Goal: Task Accomplishment & Management: Manage account settings

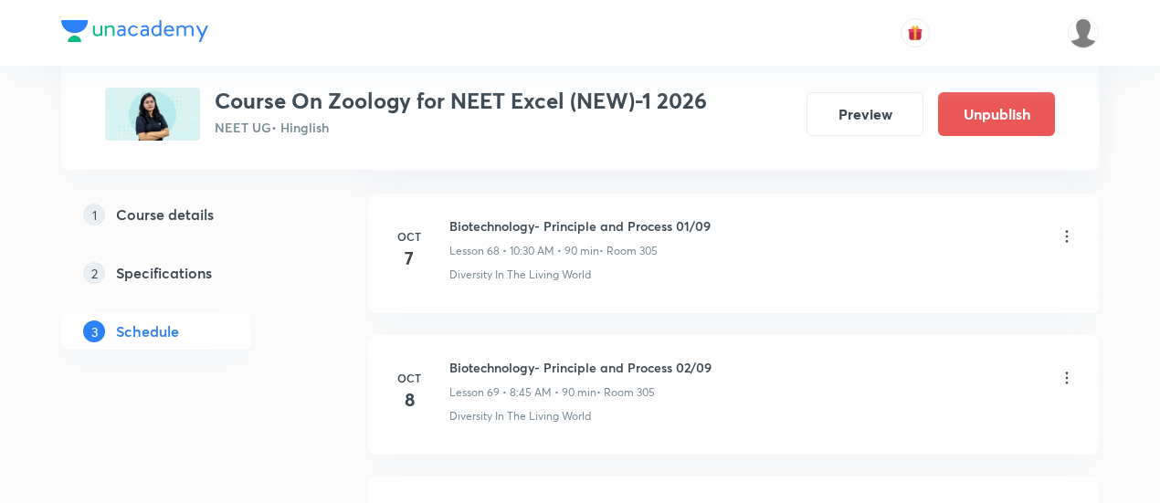
scroll to position [10598, 0]
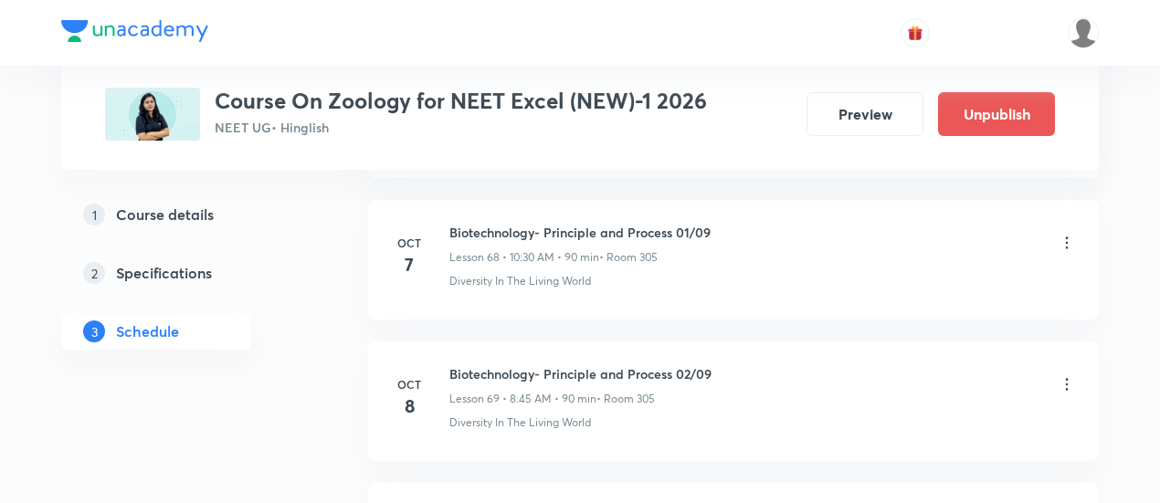
click at [1067, 378] on icon at bounding box center [1067, 384] width 3 height 12
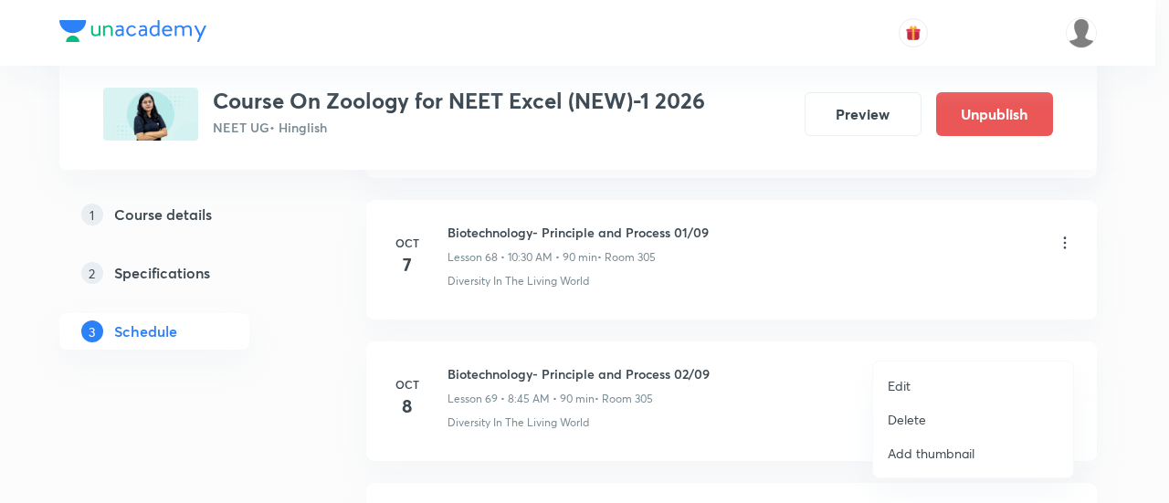
click at [897, 383] on p "Edit" at bounding box center [899, 385] width 23 height 19
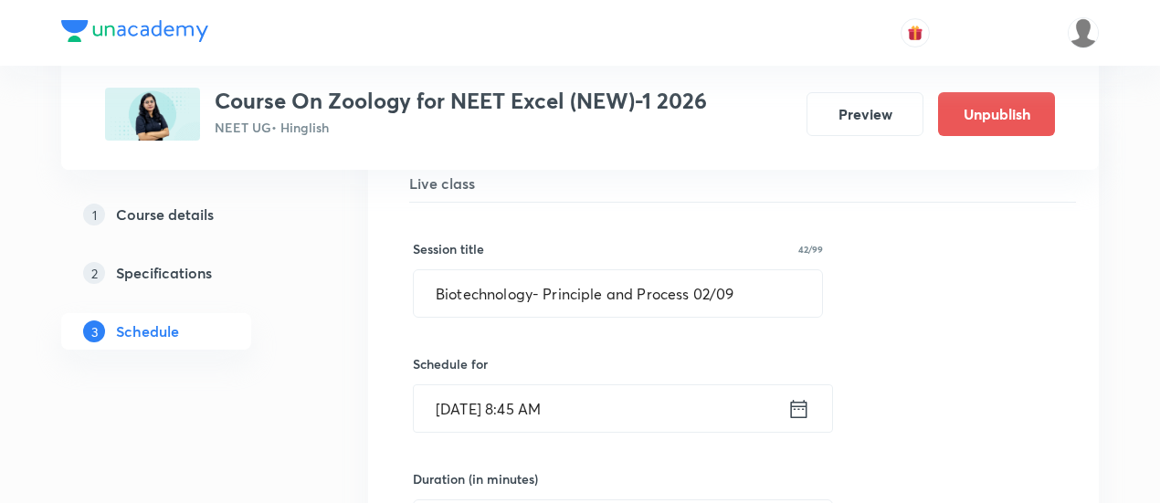
scroll to position [9837, 0]
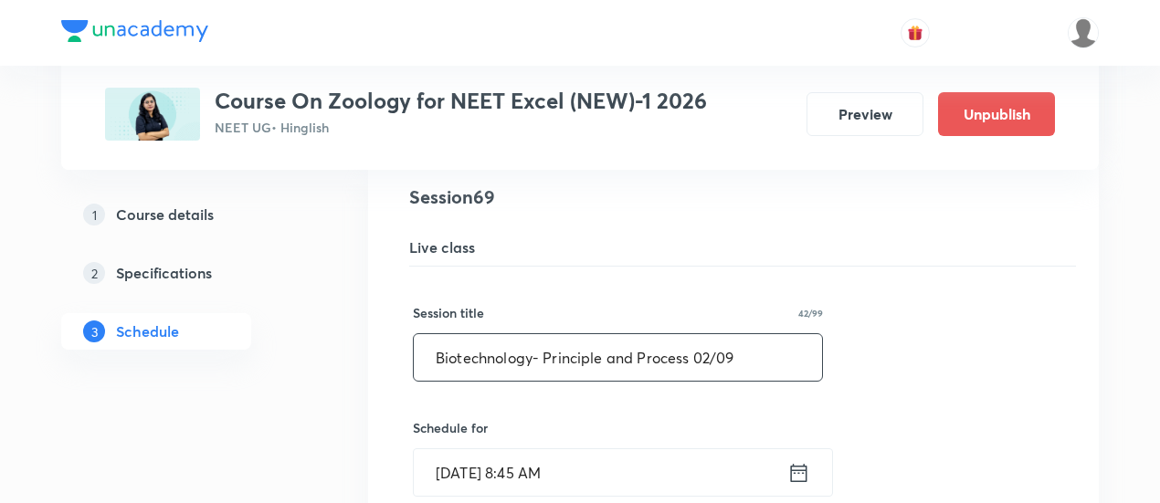
drag, startPoint x: 430, startPoint y: 310, endPoint x: 773, endPoint y: 303, distance: 342.5
click at [773, 334] on input "Biotechnology- Principle and Process 02/09" at bounding box center [618, 357] width 408 height 47
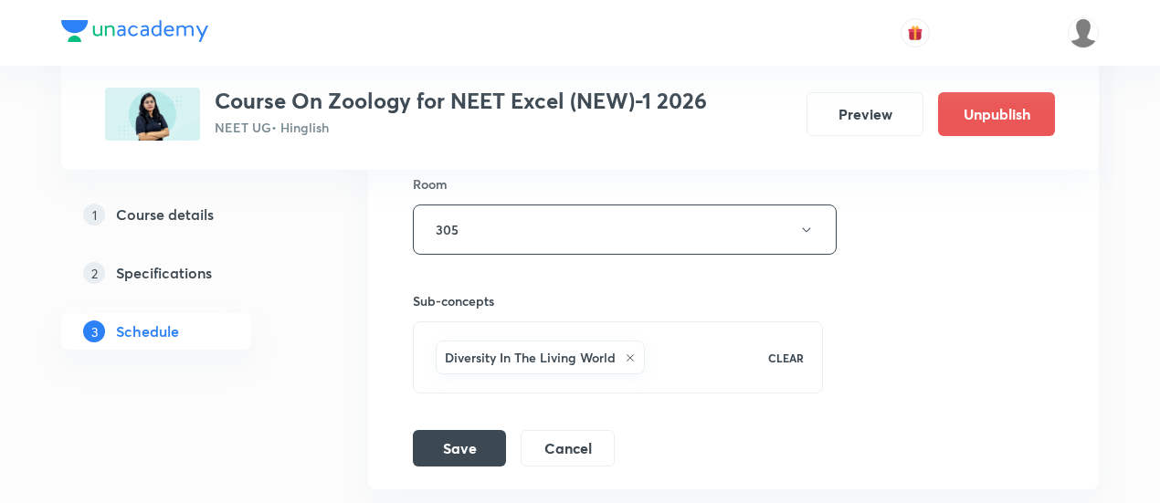
scroll to position [10436, 0]
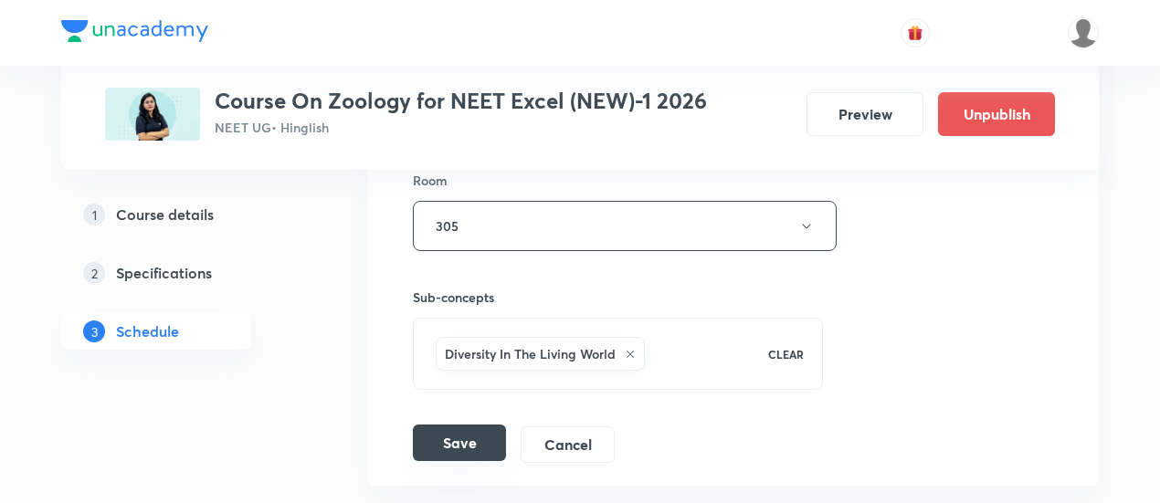
type input "Revision Class of Zoology"
click at [442, 425] on button "Save" at bounding box center [459, 443] width 93 height 37
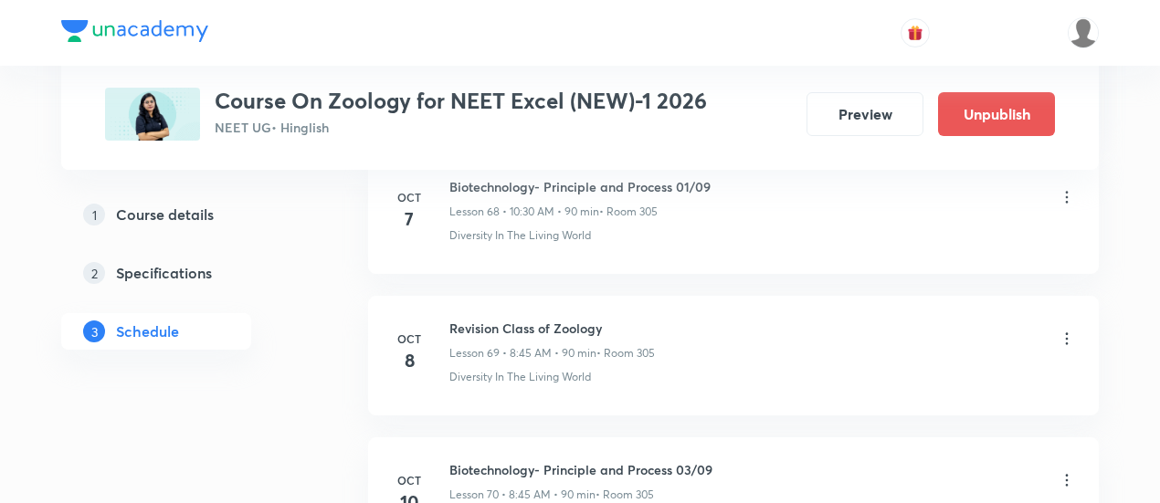
scroll to position [9783, 0]
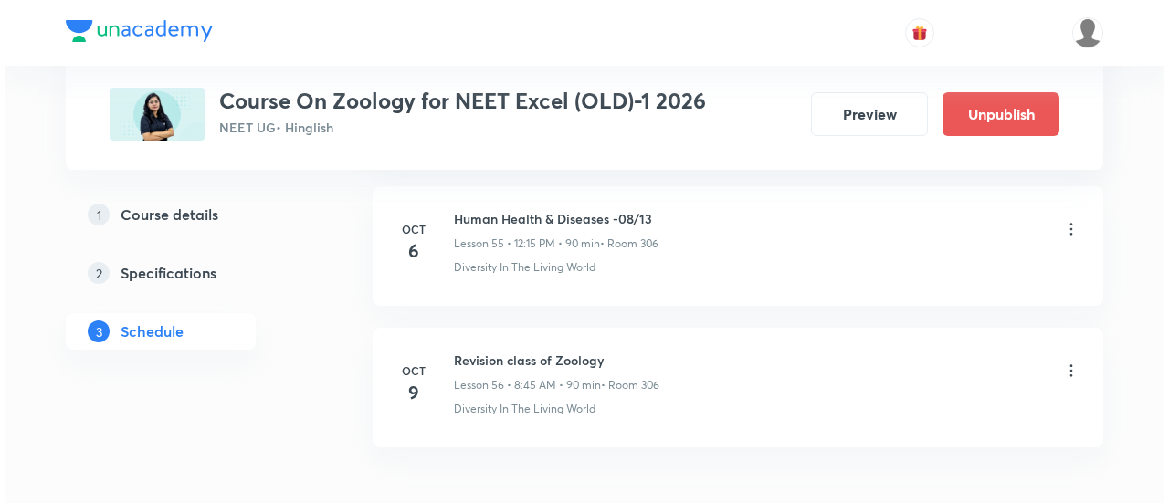
scroll to position [8743, 0]
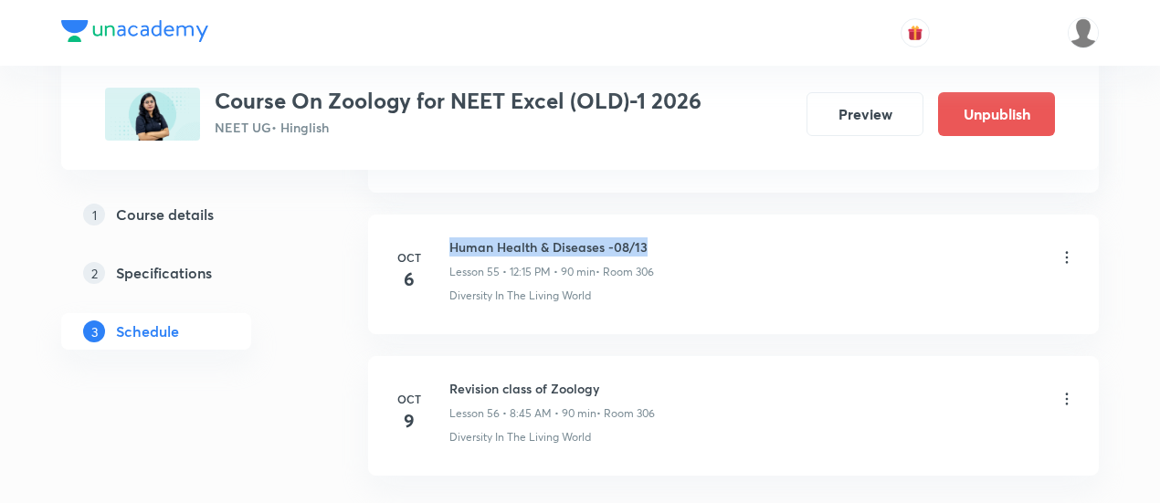
drag, startPoint x: 449, startPoint y: 205, endPoint x: 674, endPoint y: 196, distance: 224.8
click at [674, 215] on li "[DATE] Human Health & Diseases -08/13 Lesson 55 • 12:15 PM • 90 min • Room 306 …" at bounding box center [733, 275] width 731 height 120
copy h6 "Human Health & Diseases -08/13"
click at [795, 282] on li "[DATE] Human Health & Diseases -08/13 Lesson 55 • 12:15 PM • 90 min • Room 306 …" at bounding box center [733, 275] width 731 height 120
click at [1066, 390] on icon at bounding box center [1067, 399] width 18 height 18
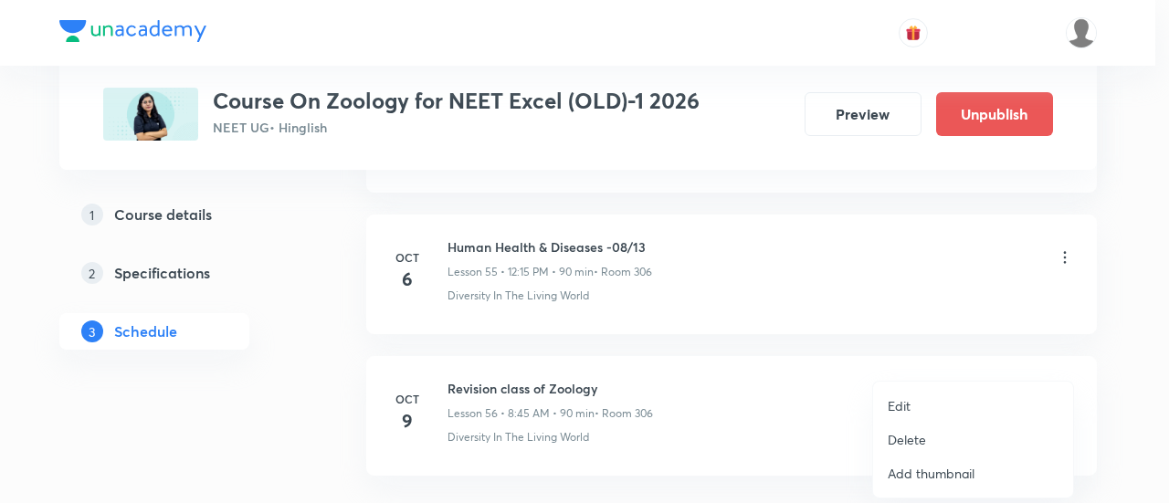
click at [901, 405] on p "Edit" at bounding box center [899, 405] width 23 height 19
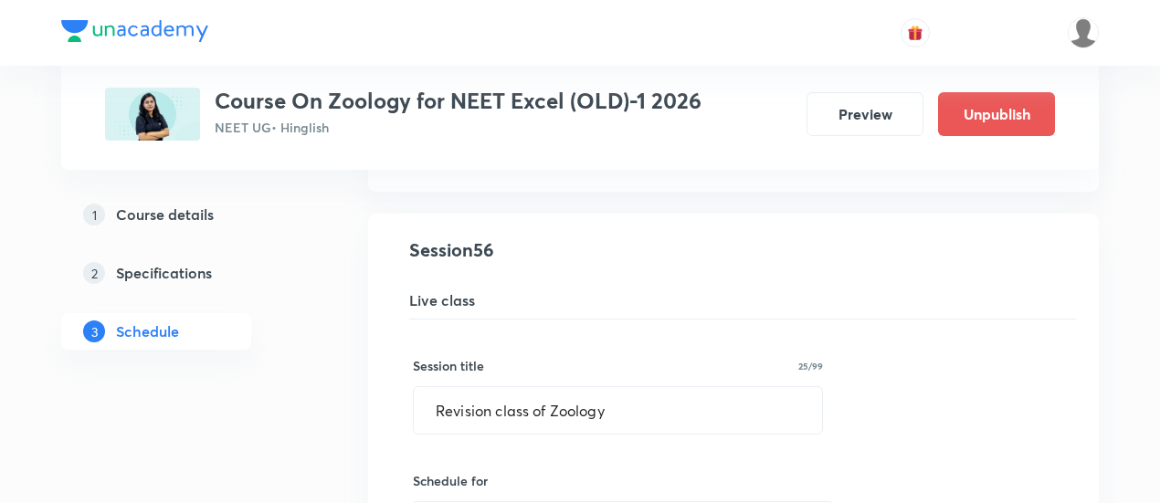
scroll to position [7943, 0]
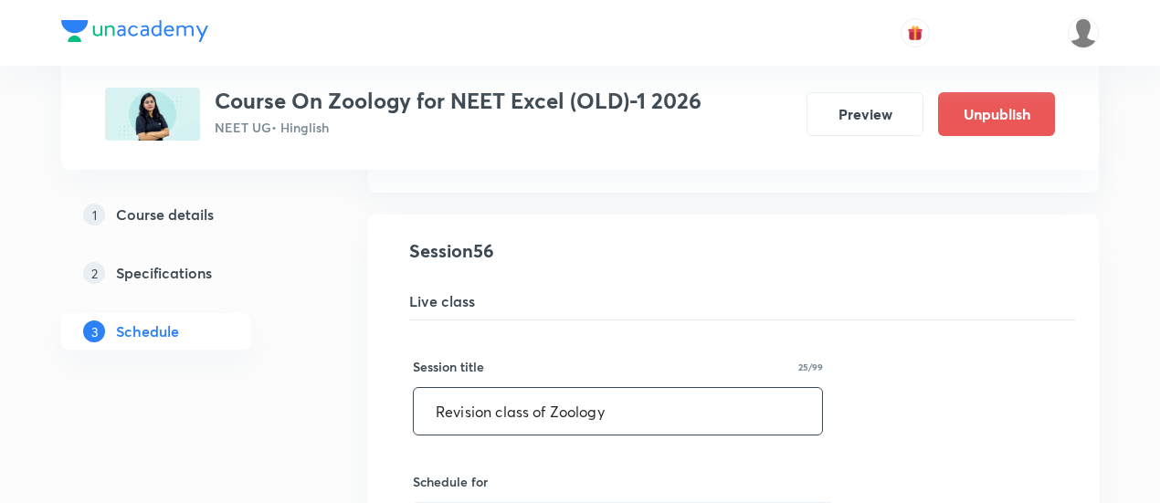
drag, startPoint x: 431, startPoint y: 370, endPoint x: 690, endPoint y: 359, distance: 259.6
click at [690, 388] on input "Revision class of Zoology" at bounding box center [618, 411] width 408 height 47
paste input "Human Health & Diseases -08/13"
click at [637, 388] on input "Human Health & Diseases -08/13" at bounding box center [618, 411] width 408 height 47
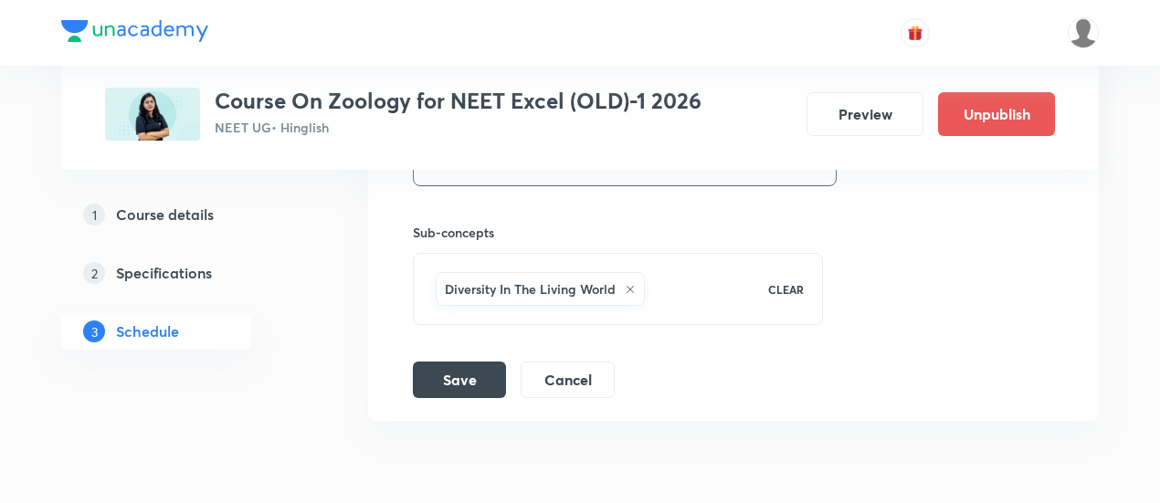
scroll to position [8662, 0]
type input "Human Health & Diseases -09/13"
click at [458, 359] on button "Save" at bounding box center [459, 377] width 93 height 37
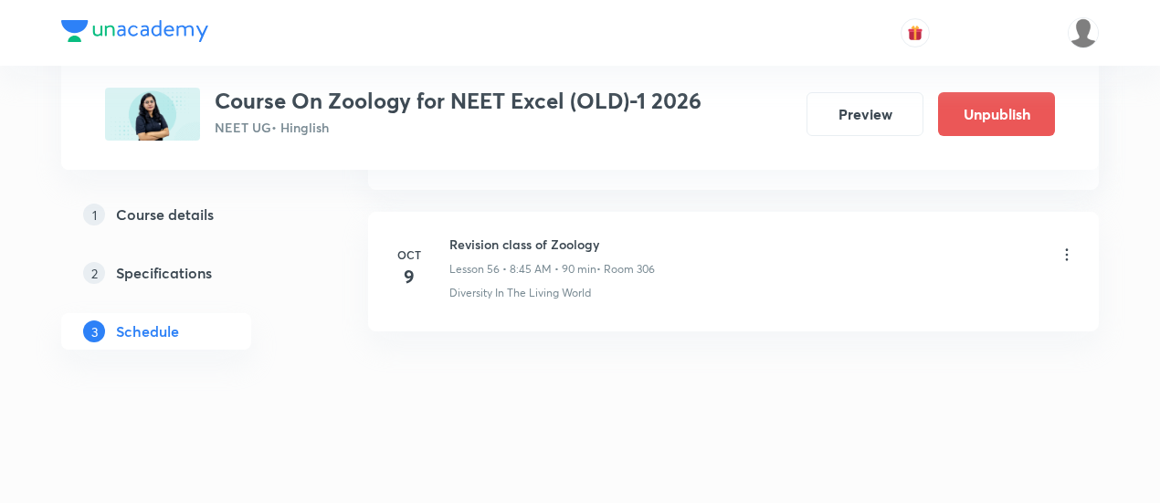
scroll to position [8014, 0]
